Goal: Browse casually

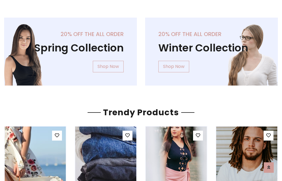
scroll to position [28, 0]
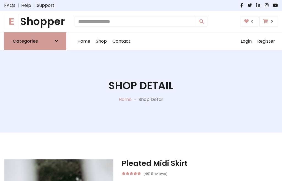
click at [35, 22] on h1 "E Shopper" at bounding box center [35, 21] width 62 height 12
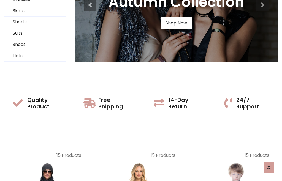
scroll to position [53, 0]
